Goal: Navigation & Orientation: Find specific page/section

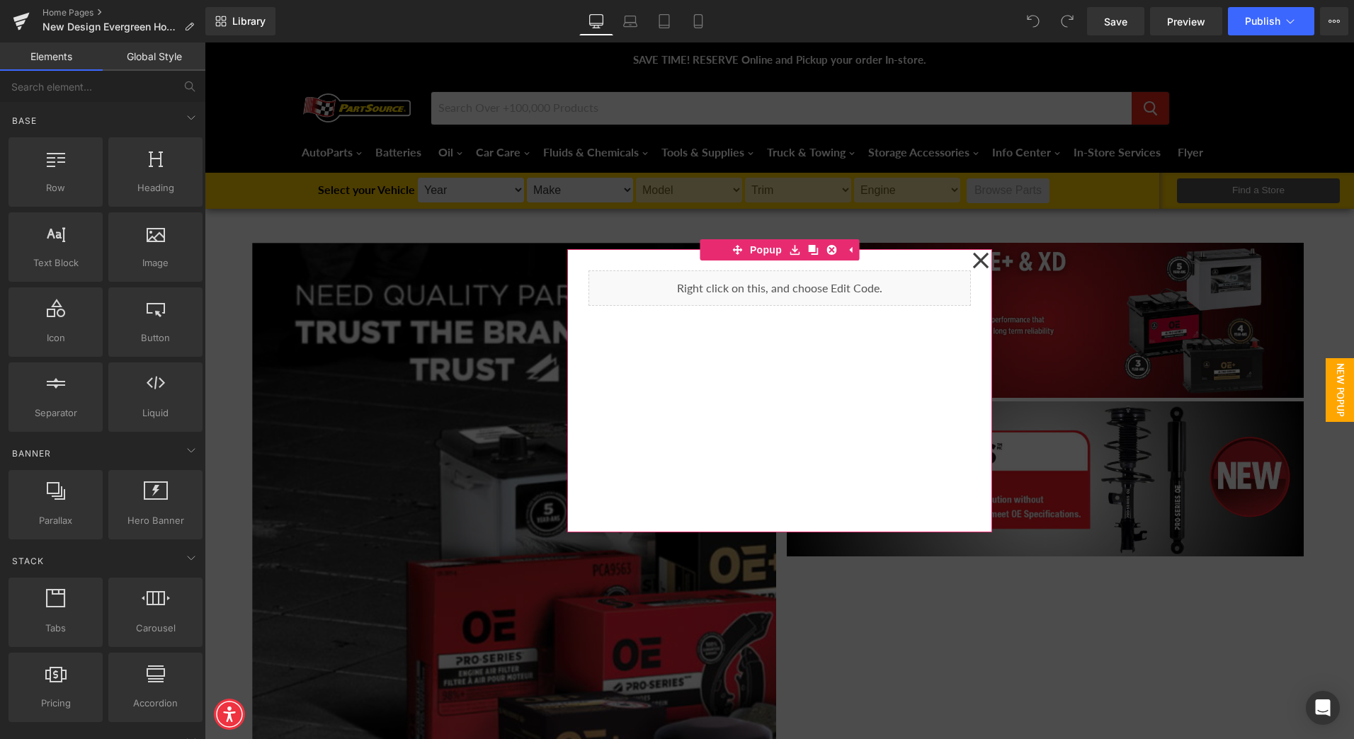
click at [974, 257] on icon at bounding box center [980, 260] width 17 height 71
